Goal: Information Seeking & Learning: Learn about a topic

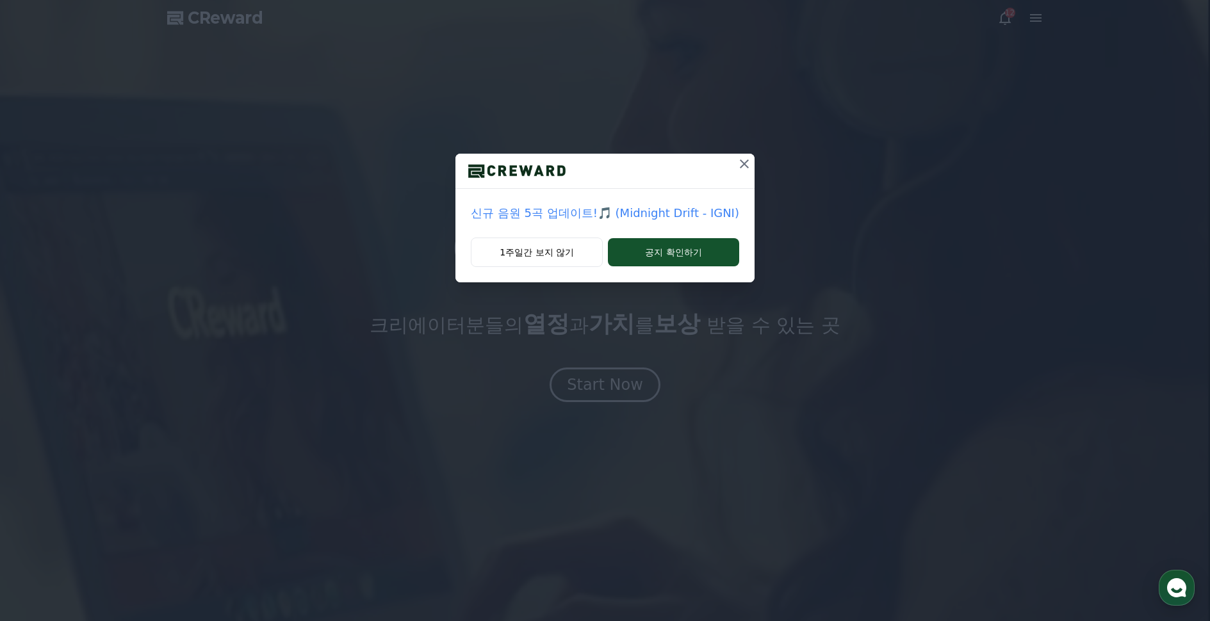
drag, startPoint x: 738, startPoint y: 166, endPoint x: 863, endPoint y: 121, distance: 132.7
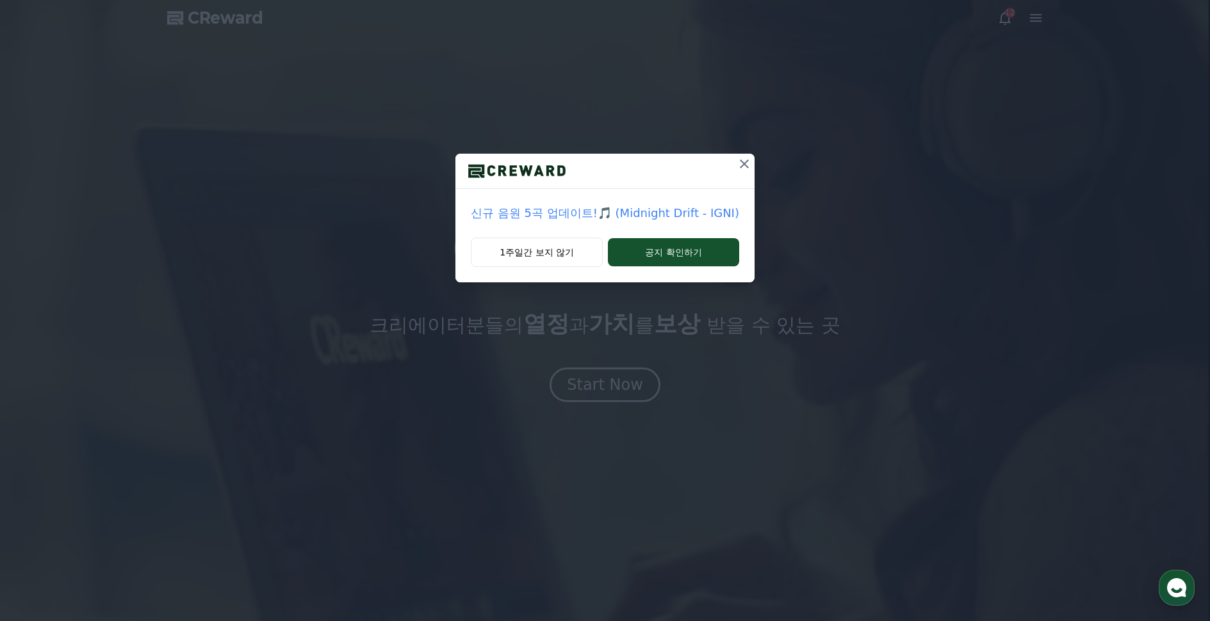
click at [738, 165] on icon at bounding box center [744, 163] width 15 height 15
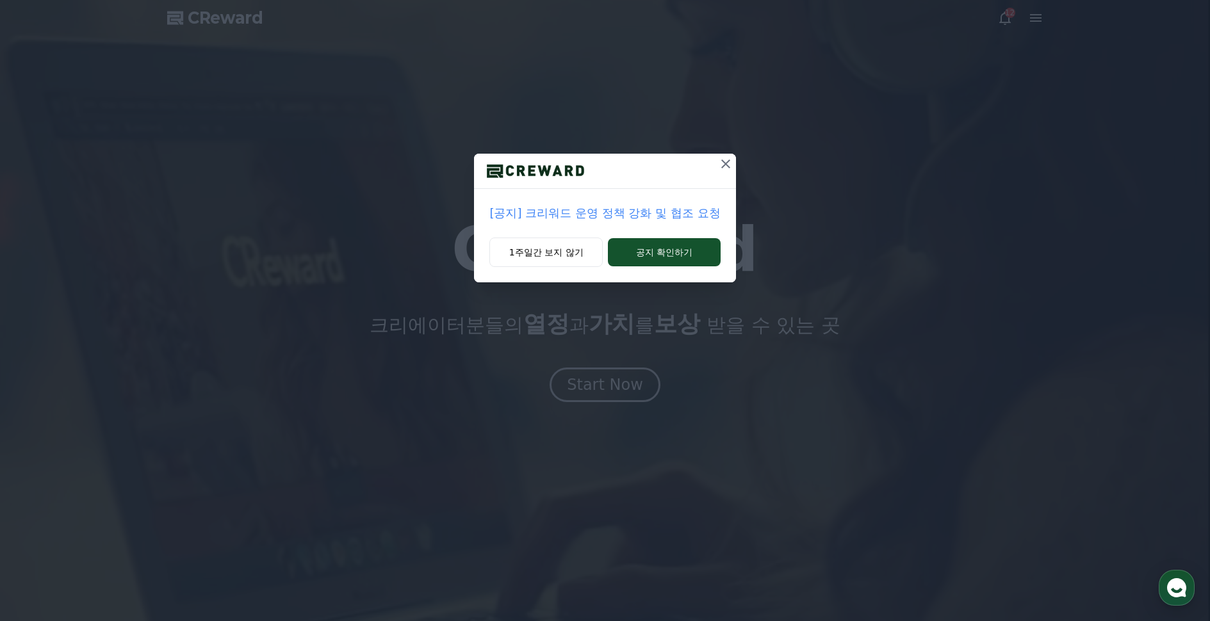
click at [724, 159] on icon at bounding box center [725, 163] width 15 height 15
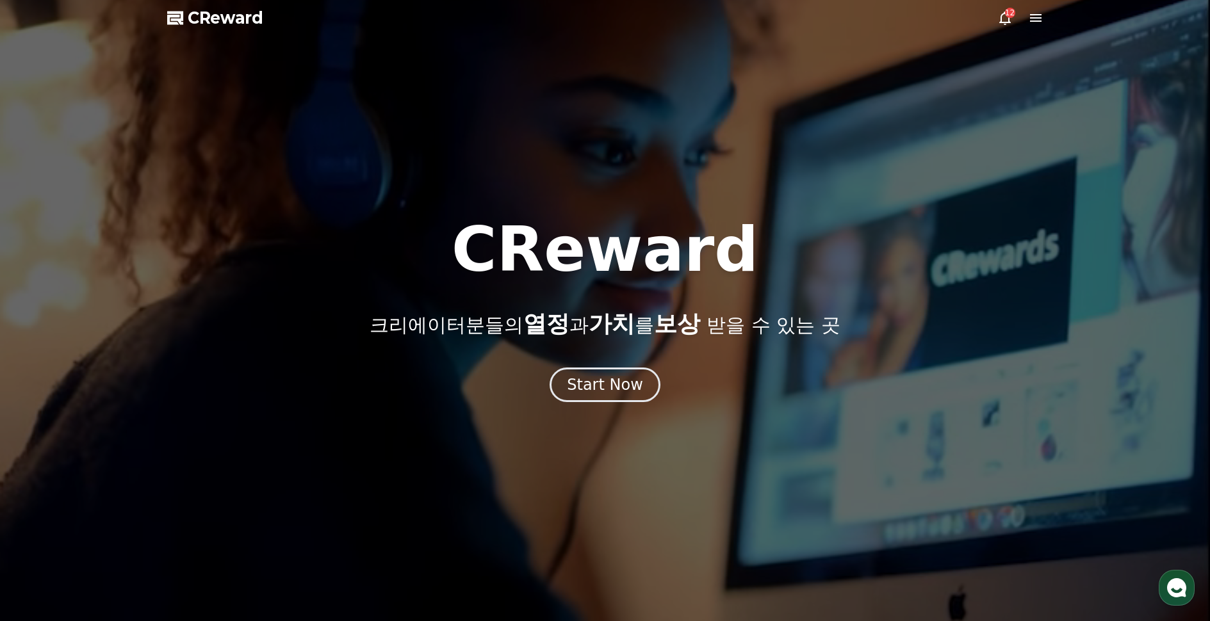
click at [1005, 22] on icon at bounding box center [1005, 18] width 12 height 13
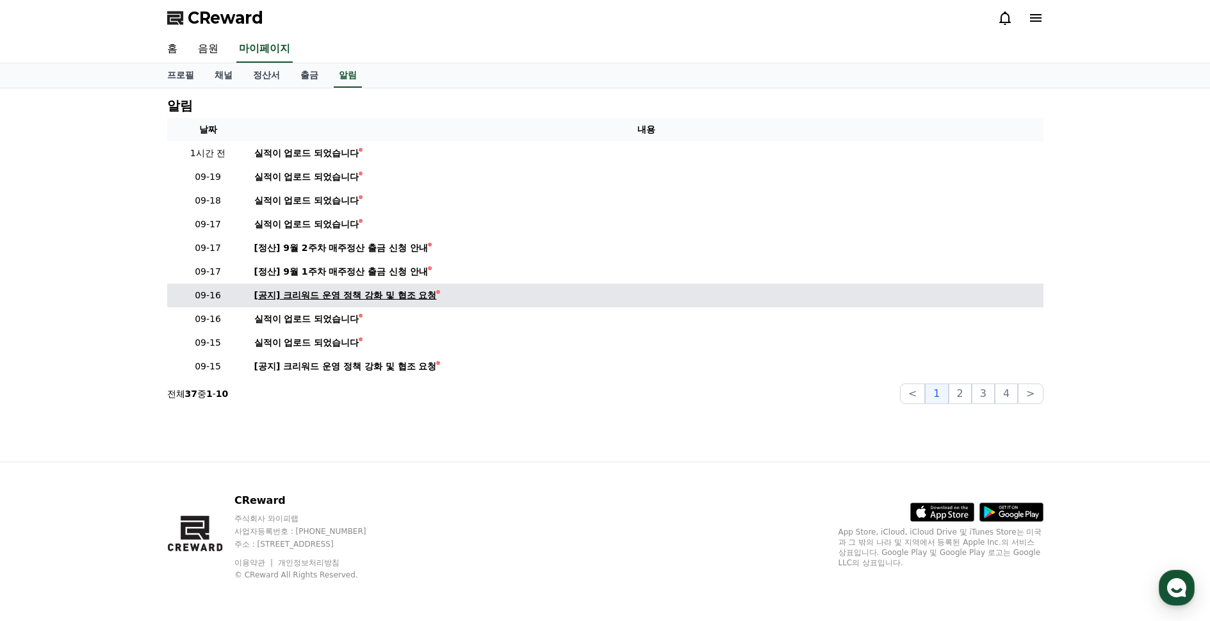
click at [401, 295] on div "[공지] 크리워드 운영 정책 강화 및 협조 요청" at bounding box center [345, 295] width 183 height 13
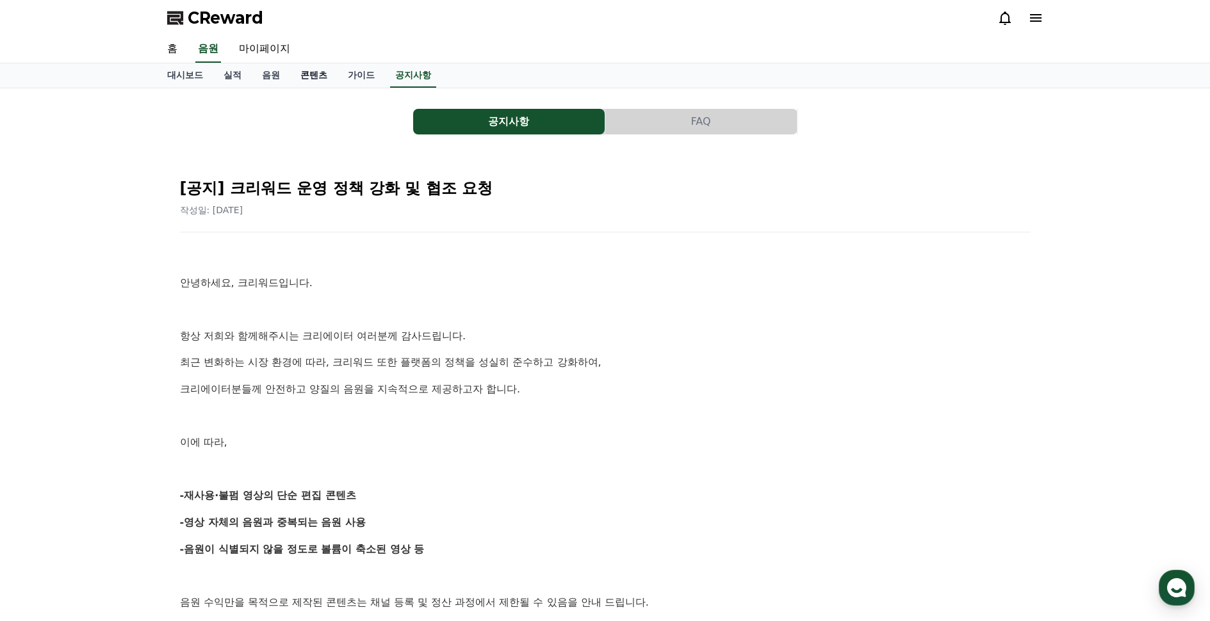
click at [317, 69] on link "콘텐츠" at bounding box center [313, 75] width 47 height 24
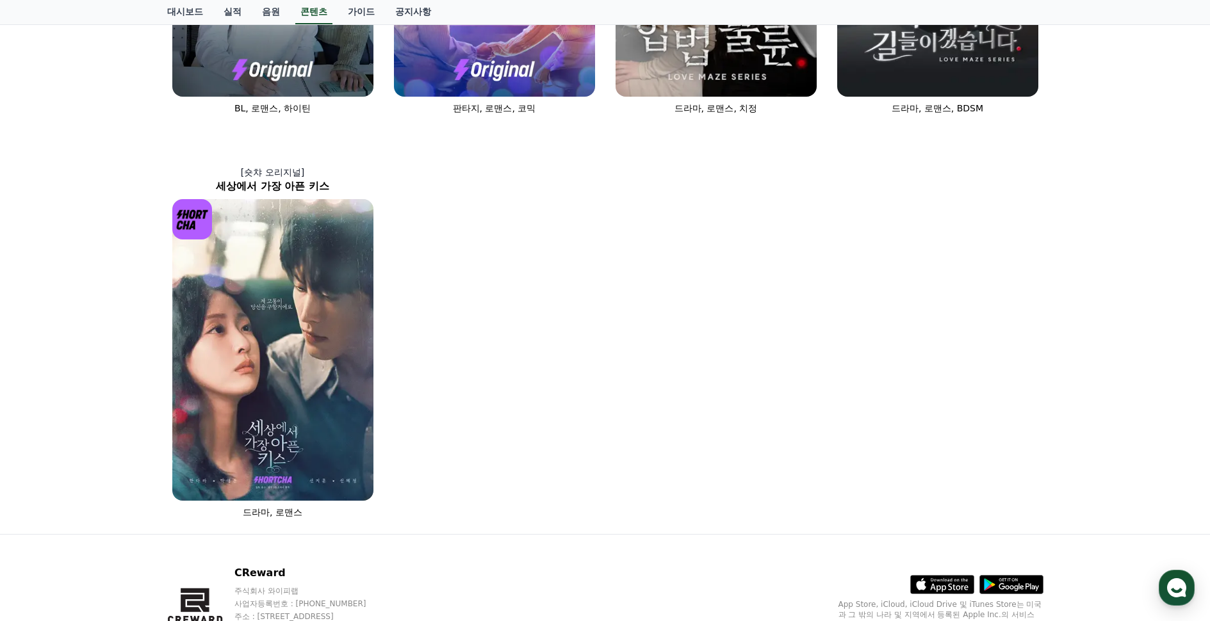
scroll to position [769, 0]
